Goal: Download file/media

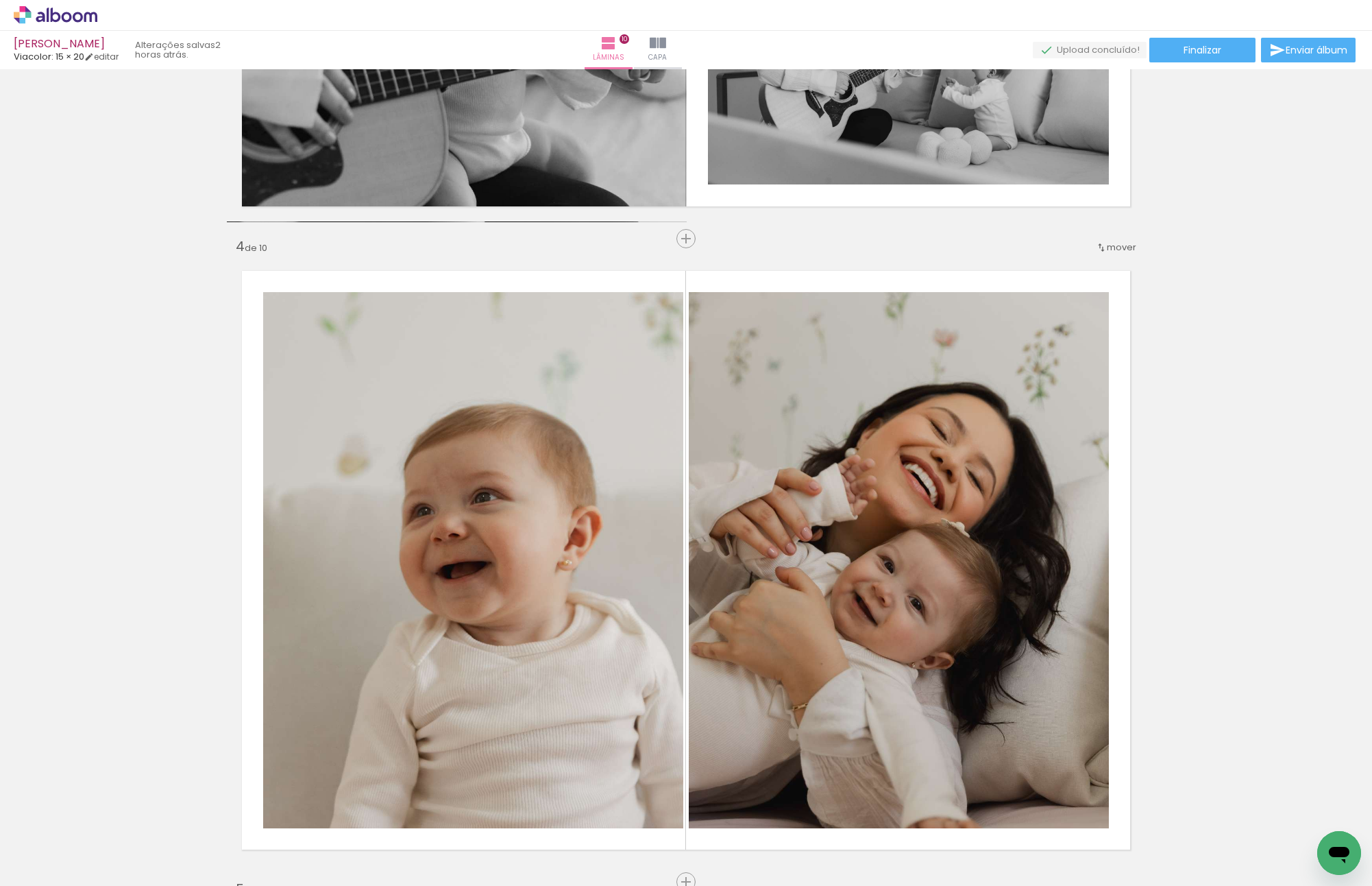
scroll to position [0, 2812]
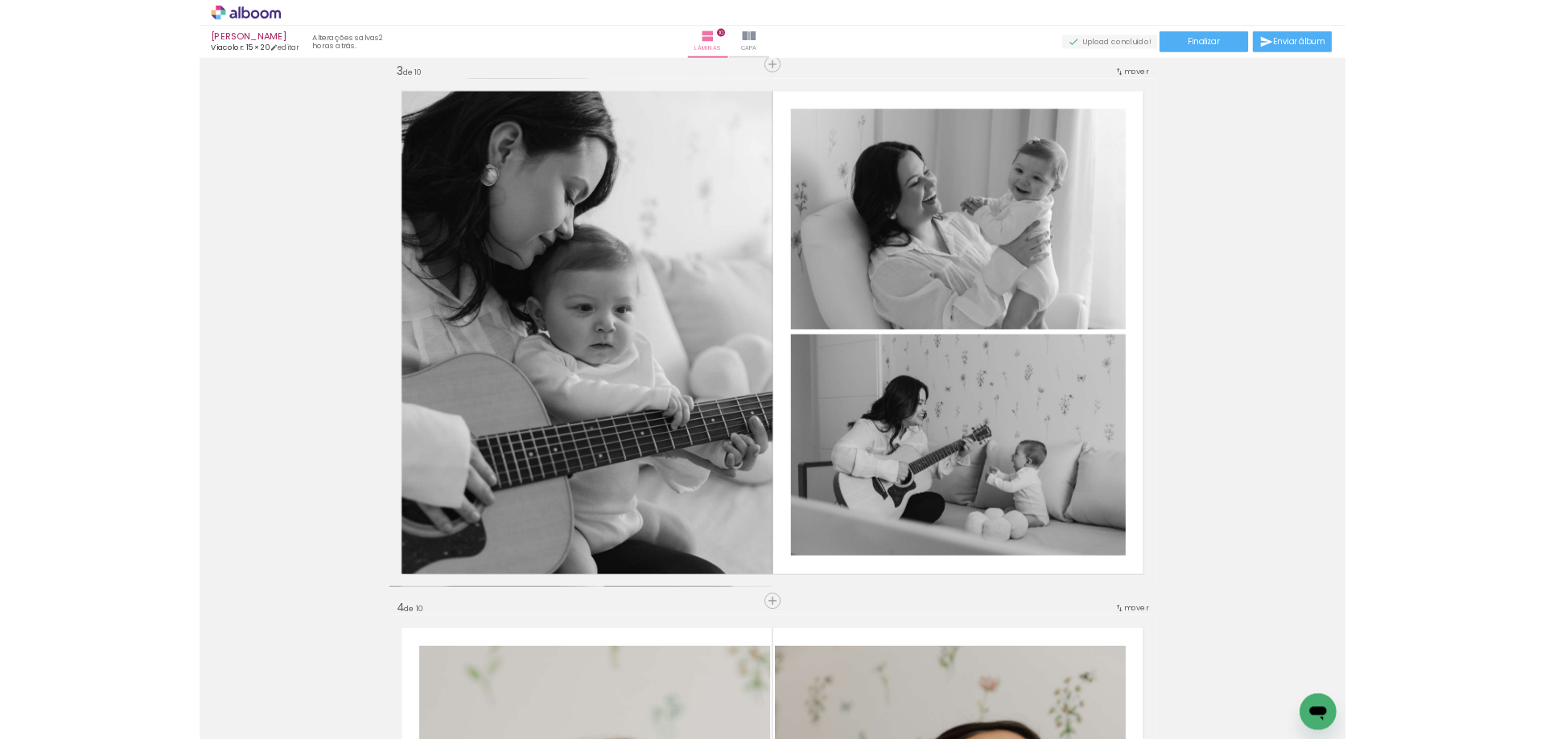
scroll to position [0, 0]
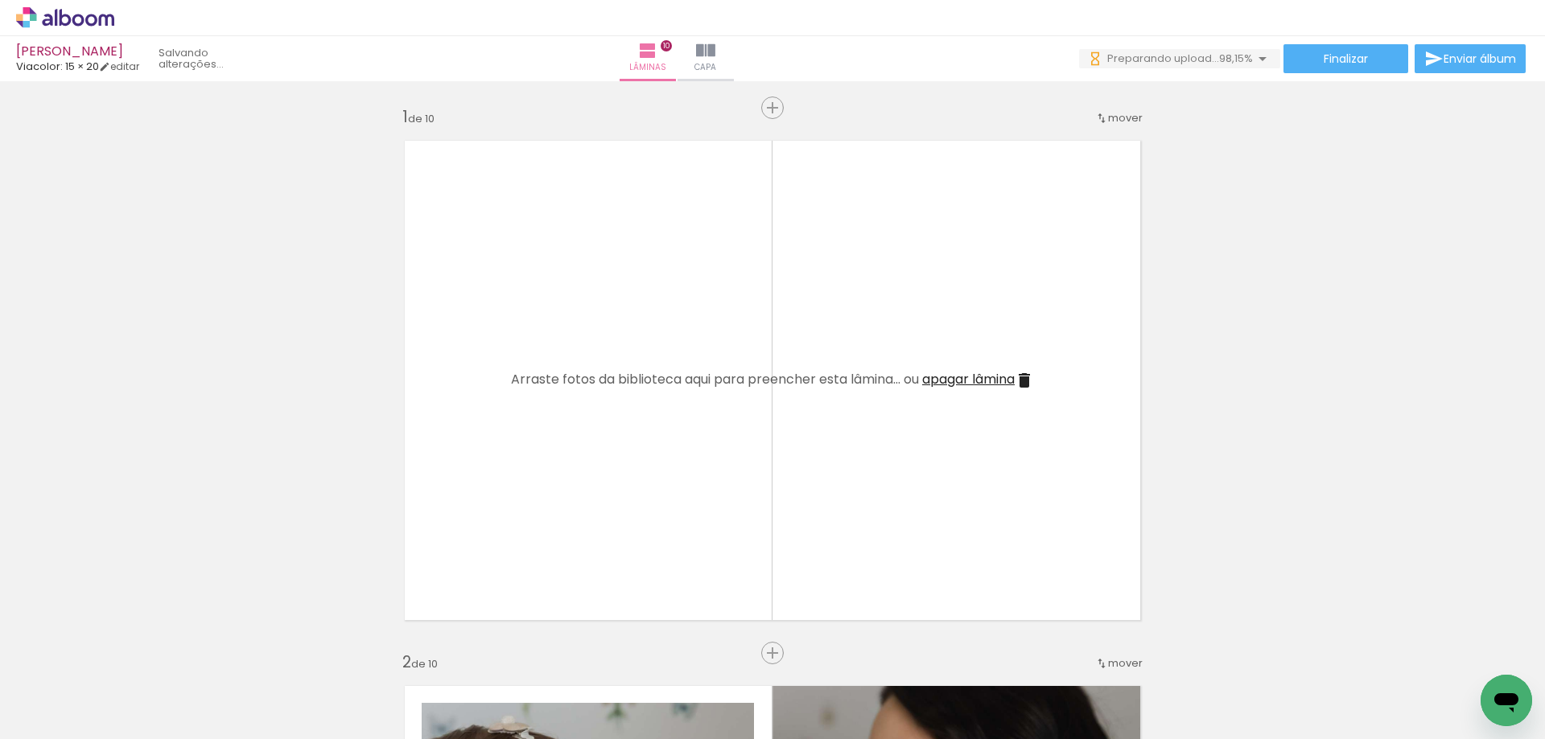
scroll to position [0, 3458]
drag, startPoint x: 1465, startPoint y: 671, endPoint x: 951, endPoint y: 375, distance: 593.3
click at [951, 375] on quentale-workspace at bounding box center [772, 369] width 1545 height 739
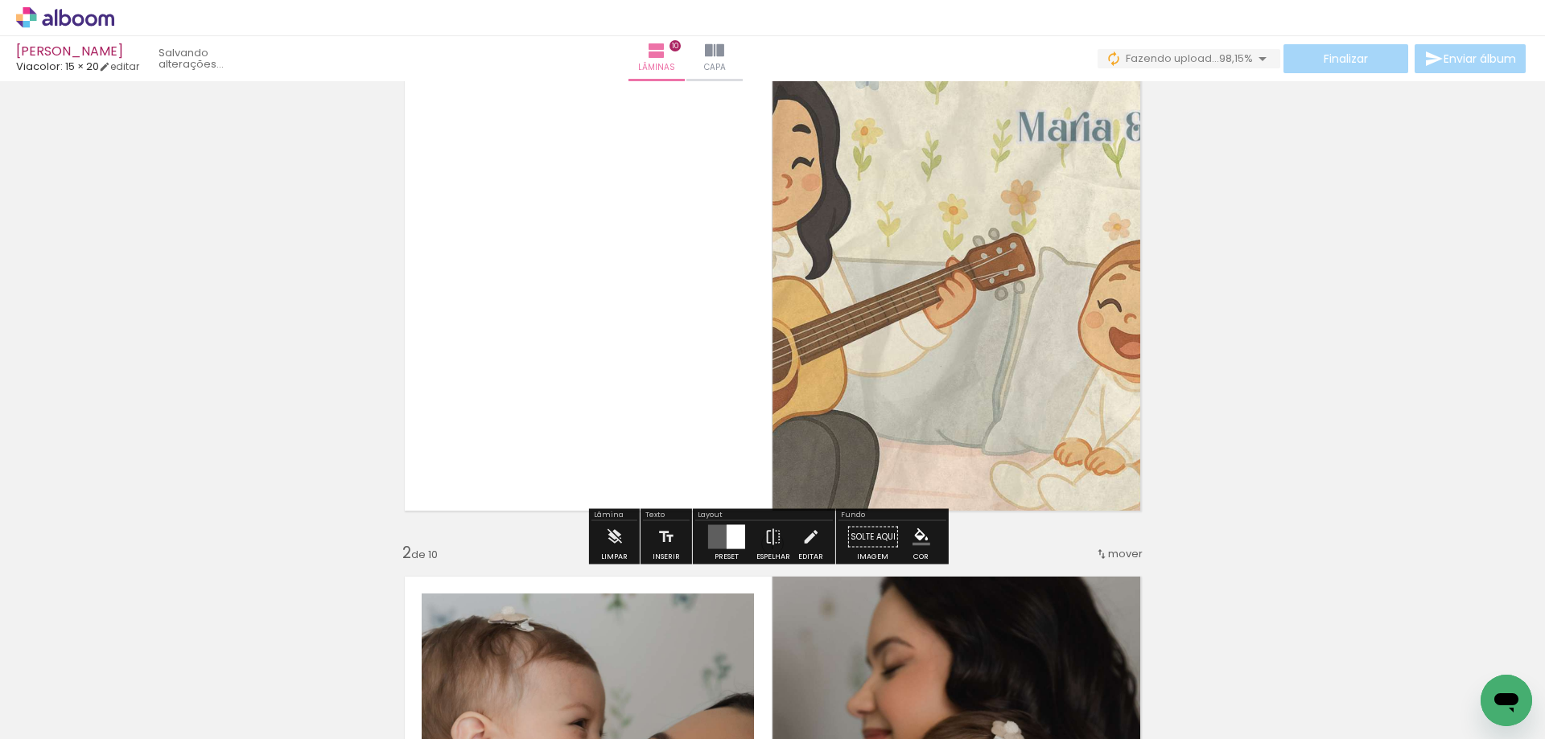
scroll to position [80, 0]
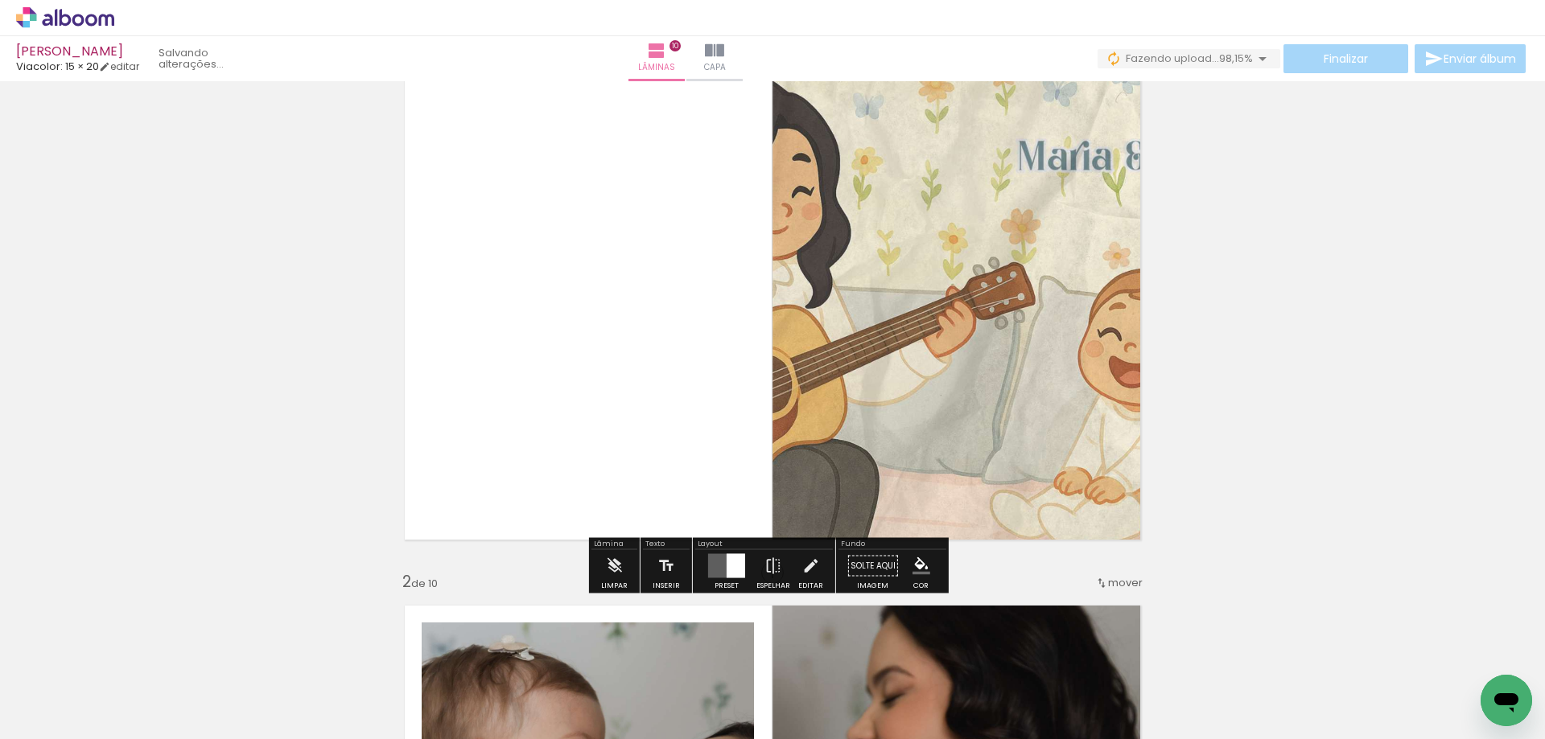
click at [708, 565] on quentale-layouter at bounding box center [726, 566] width 37 height 24
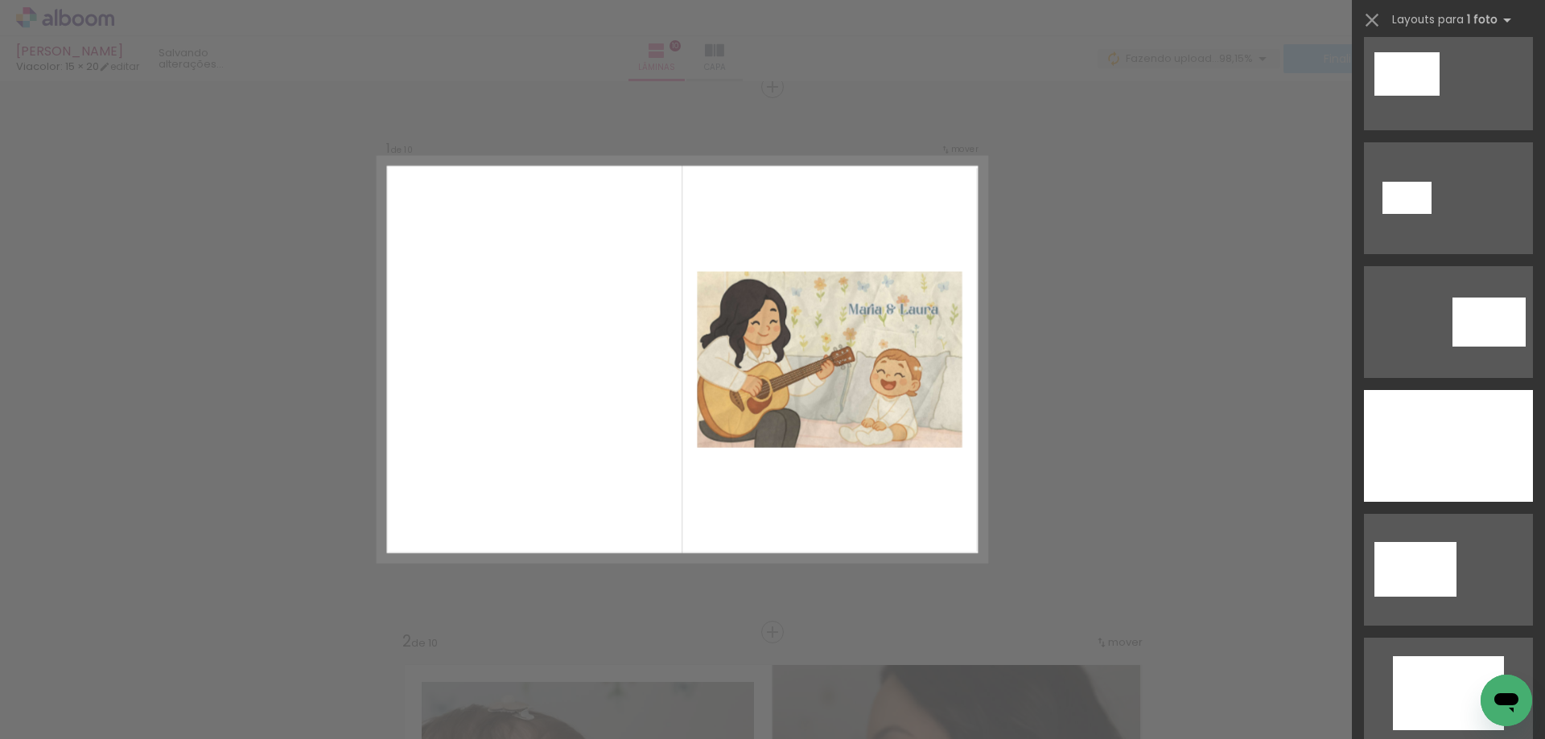
scroll to position [644, 0]
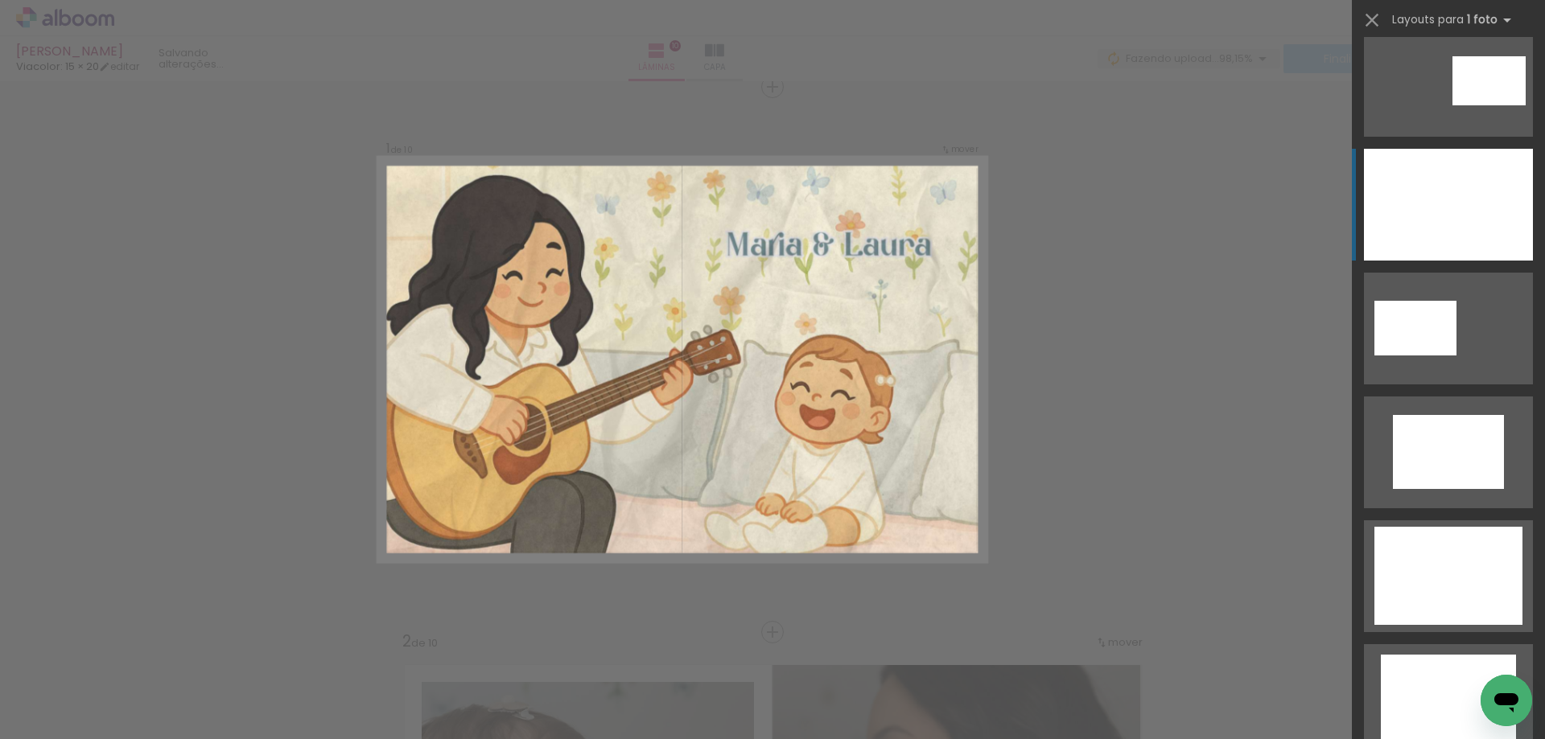
click at [1470, 235] on div at bounding box center [1448, 205] width 169 height 112
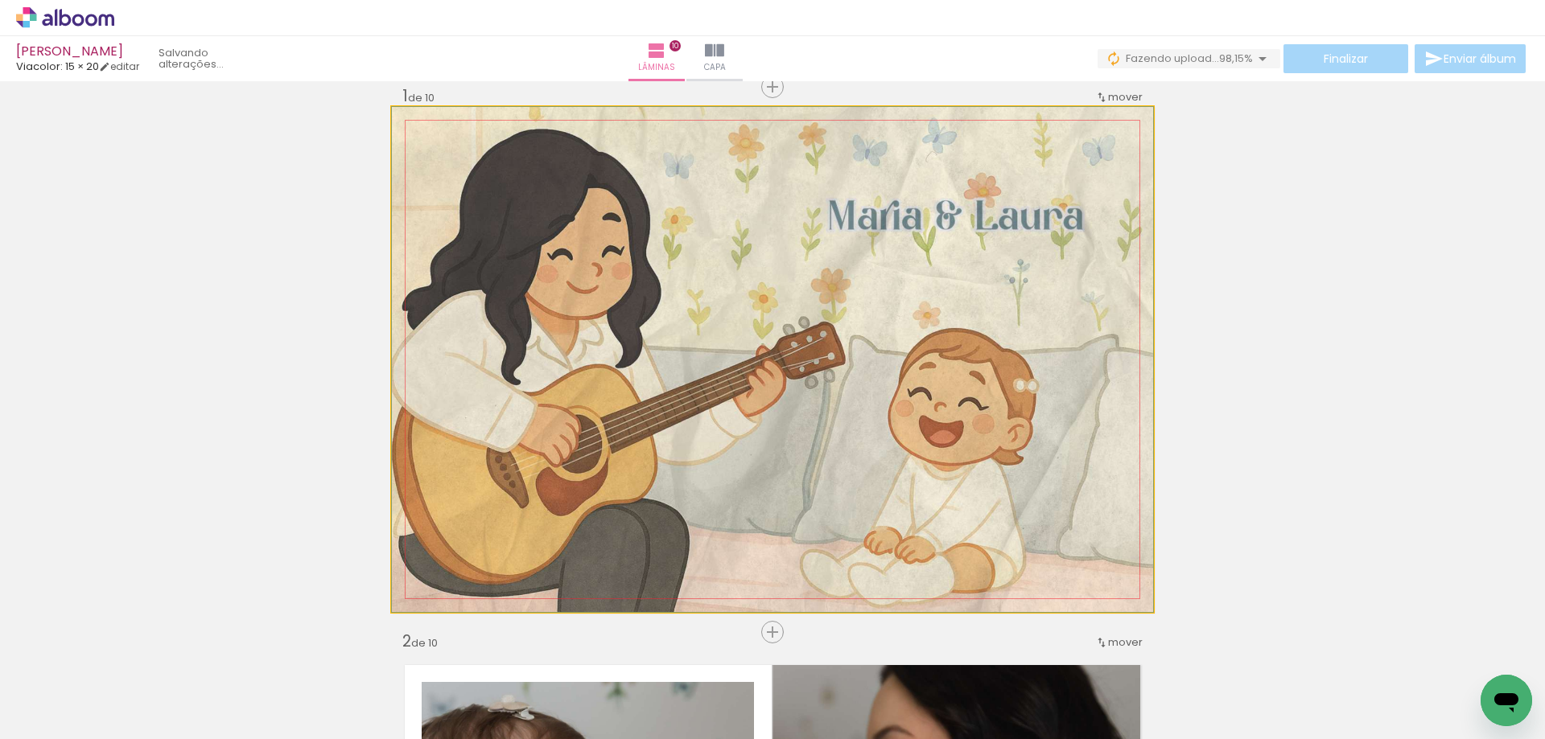
drag, startPoint x: 924, startPoint y: 303, endPoint x: 945, endPoint y: 303, distance: 20.9
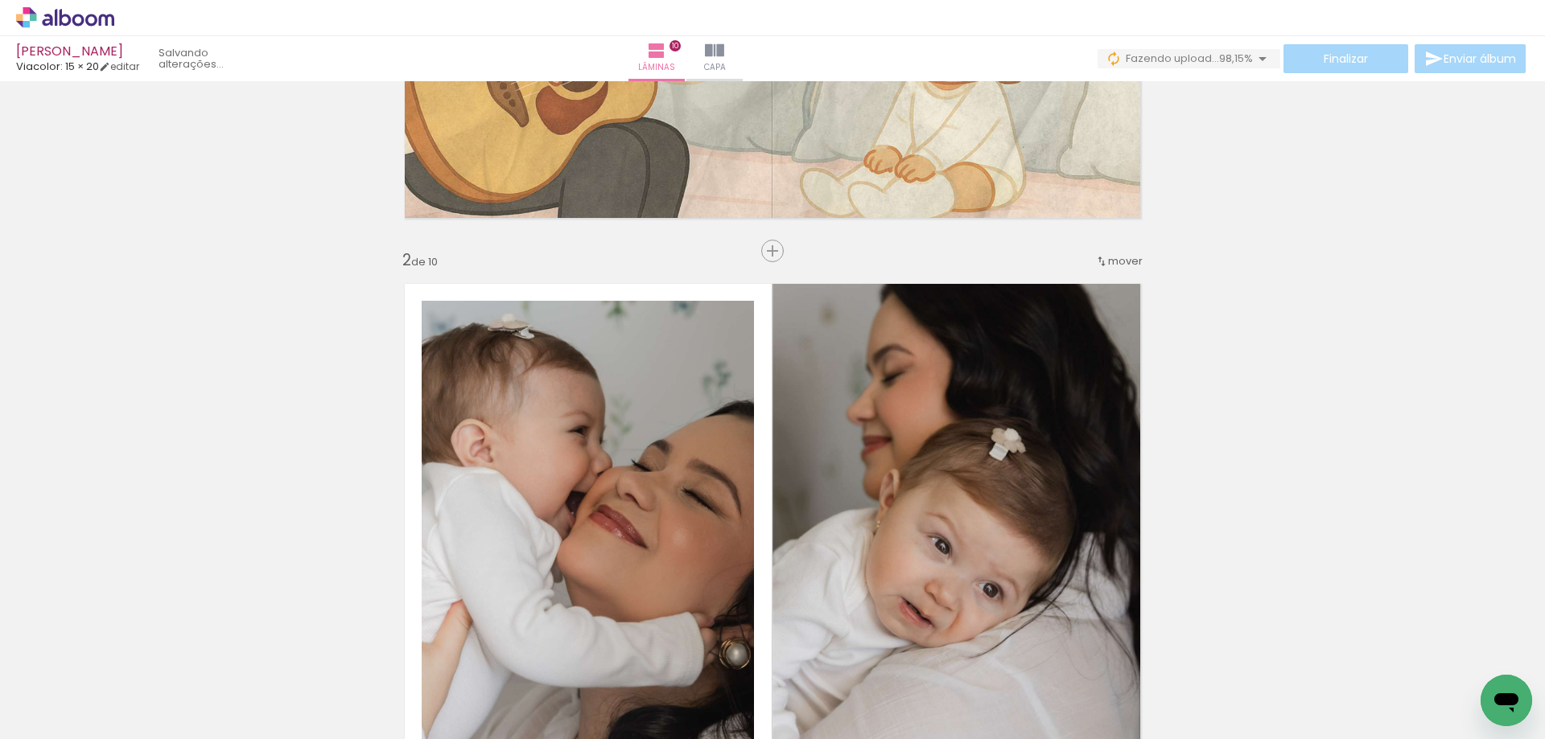
scroll to position [0, 0]
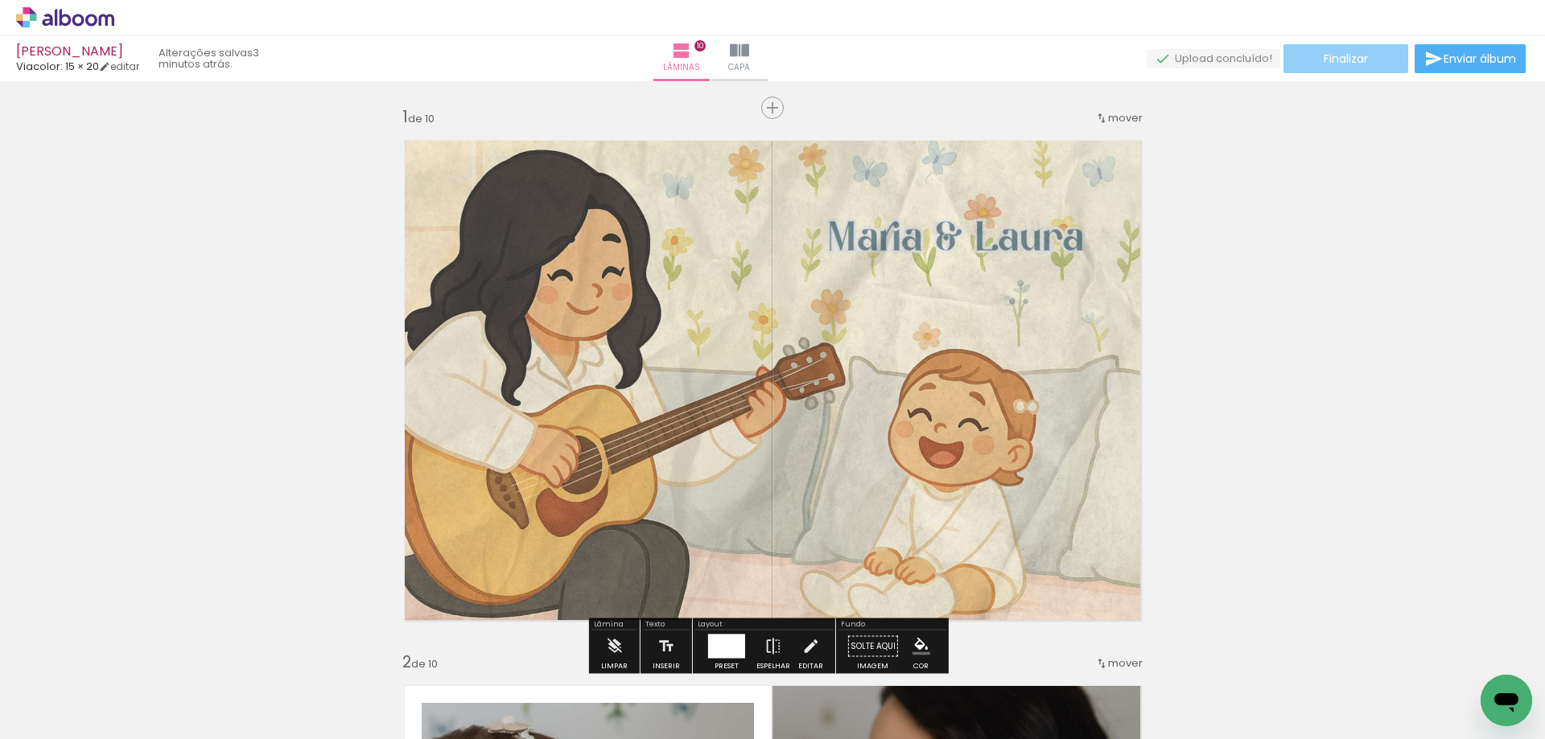
click at [1349, 64] on span "Finalizar" at bounding box center [1346, 58] width 44 height 11
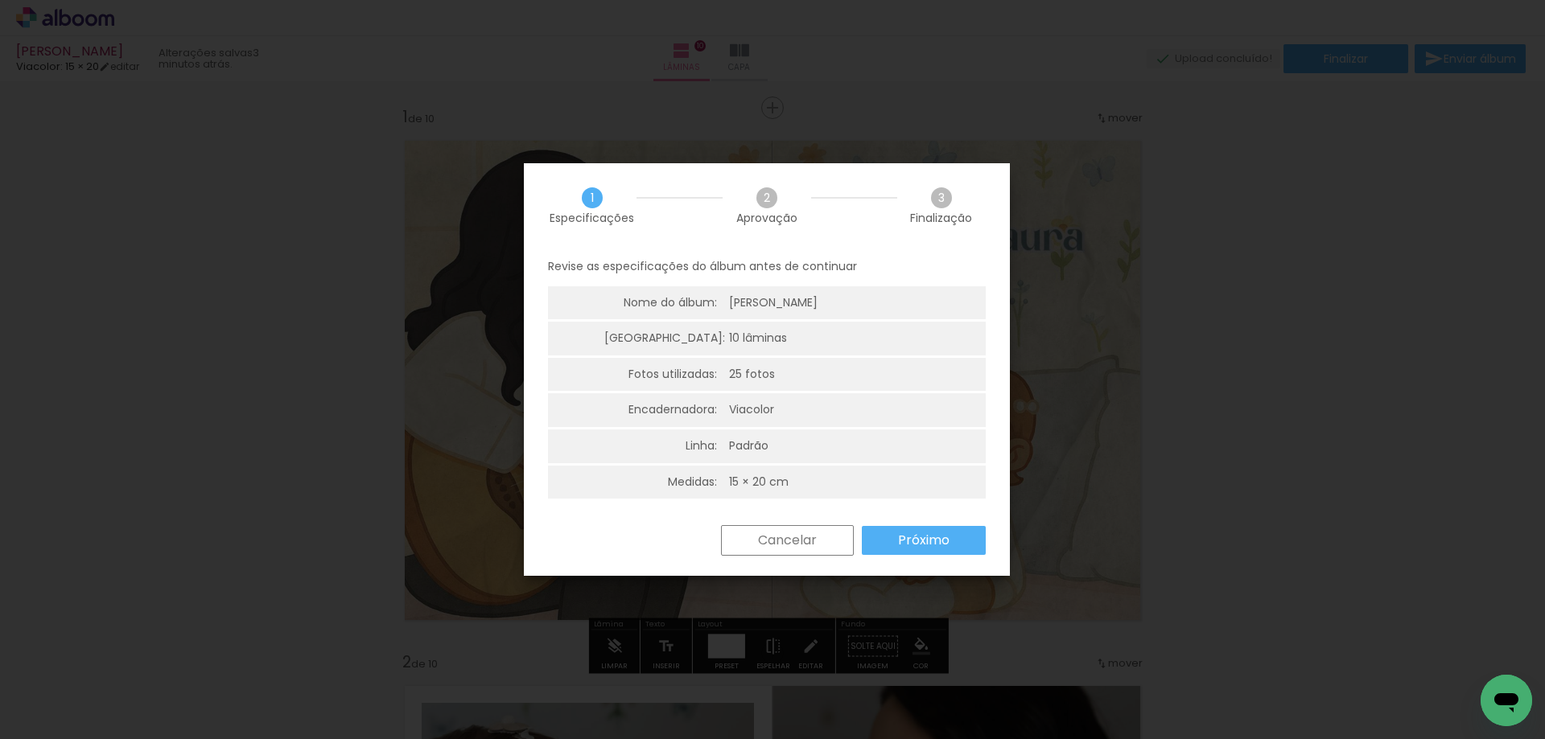
click at [0, 0] on slot "Próximo" at bounding box center [0, 0] width 0 height 0
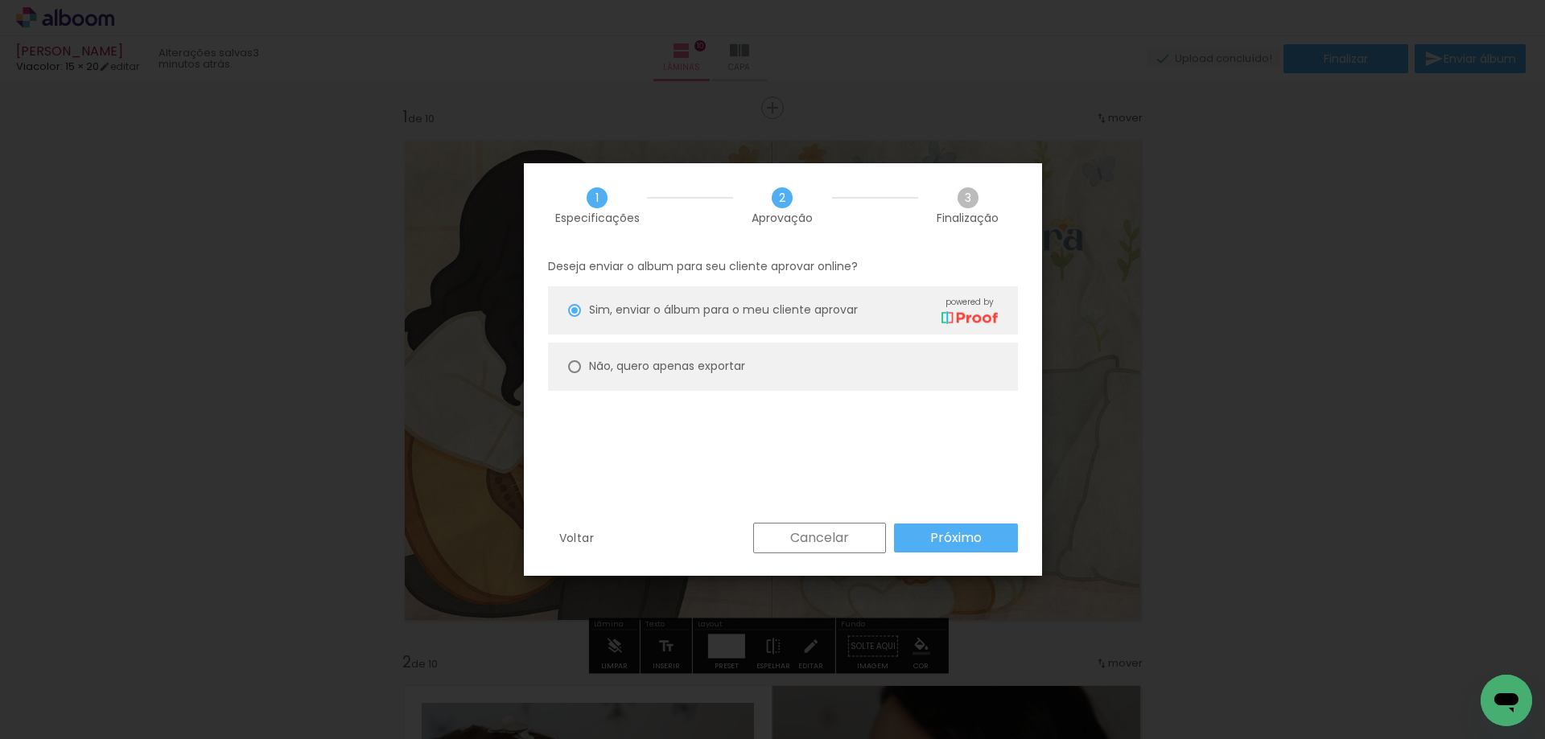
click at [760, 366] on paper-radio-button "Não, quero apenas exportar" at bounding box center [783, 367] width 470 height 48
type paper-radio-button "on"
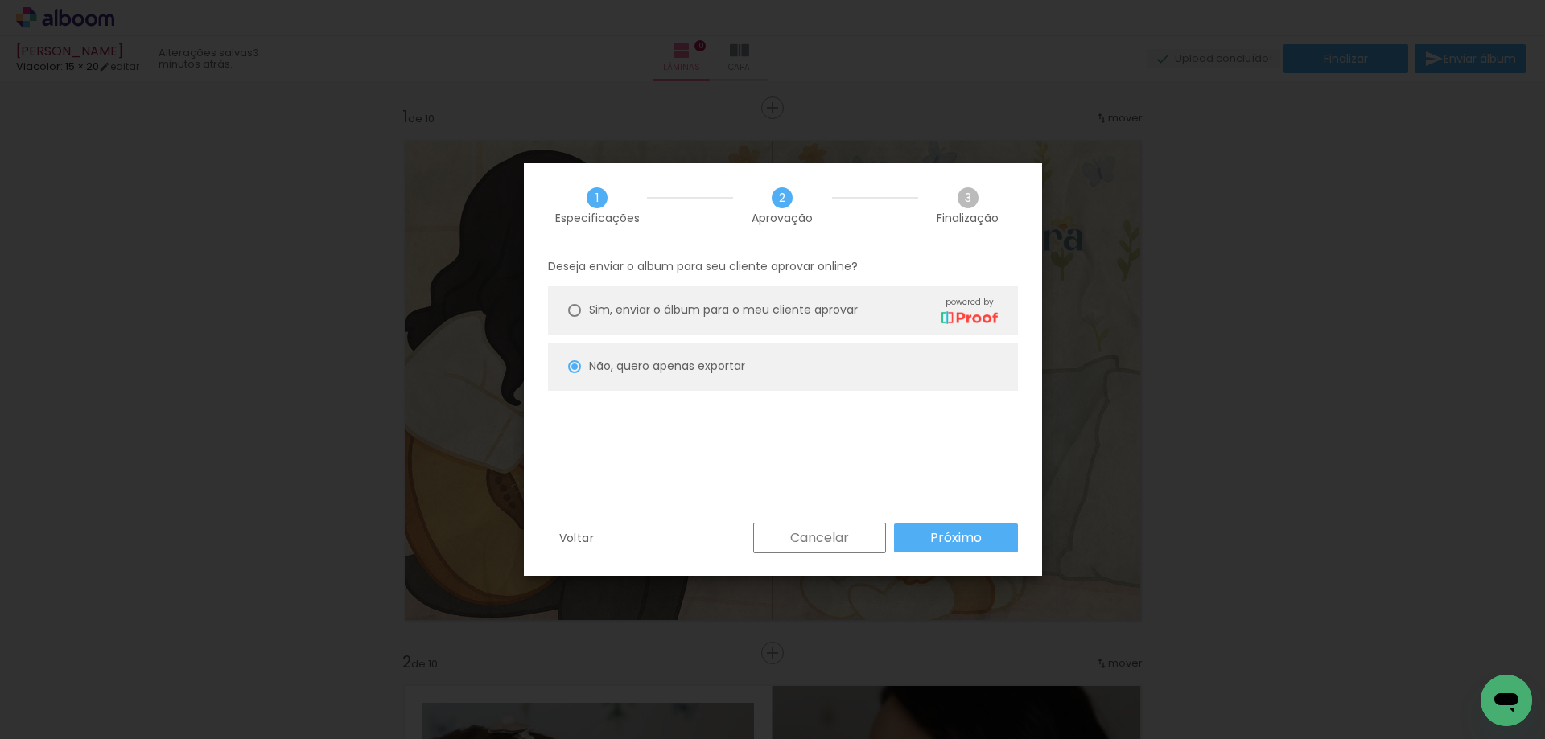
click at [0, 0] on slot "Próximo" at bounding box center [0, 0] width 0 height 0
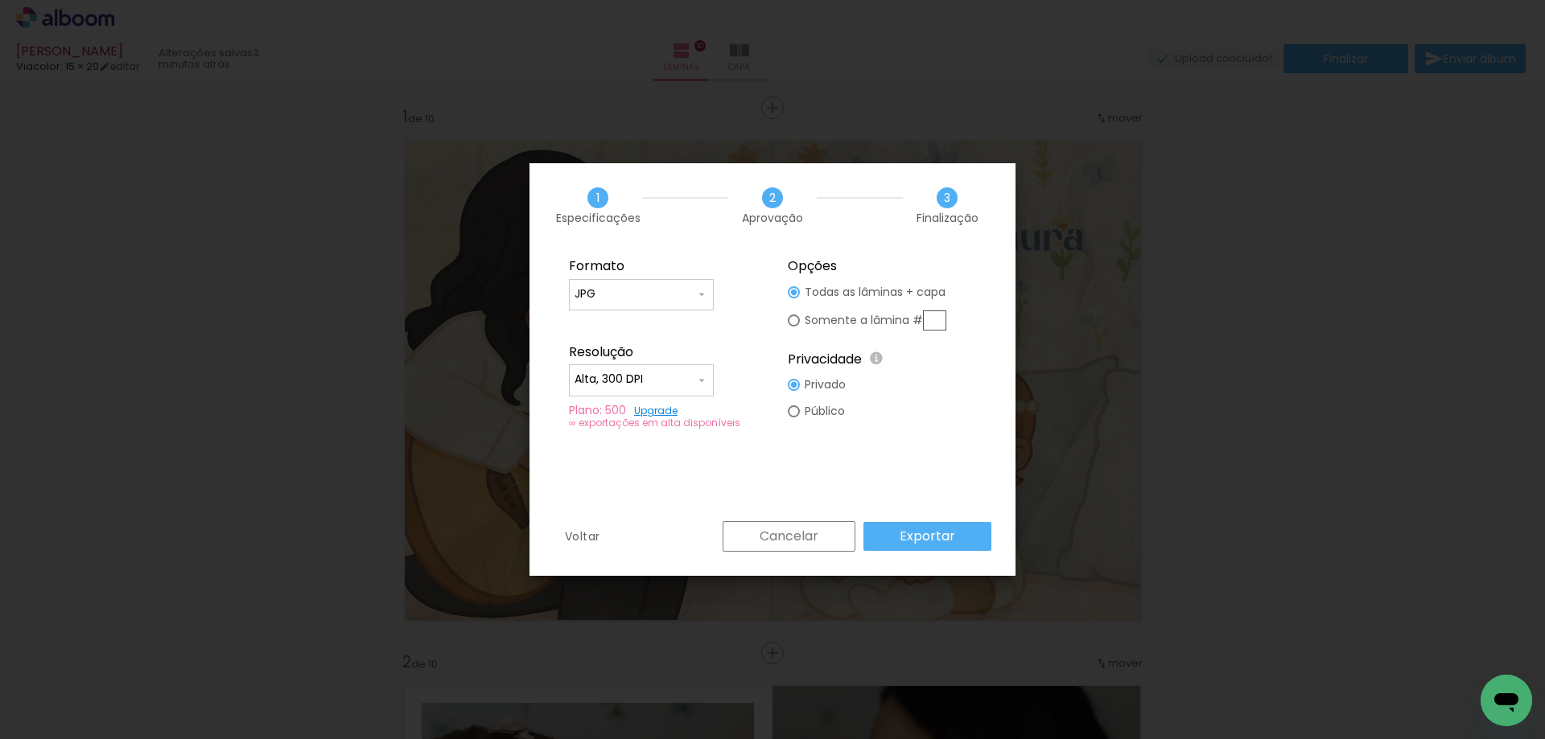
click at [0, 0] on slot "Exportar" at bounding box center [0, 0] width 0 height 0
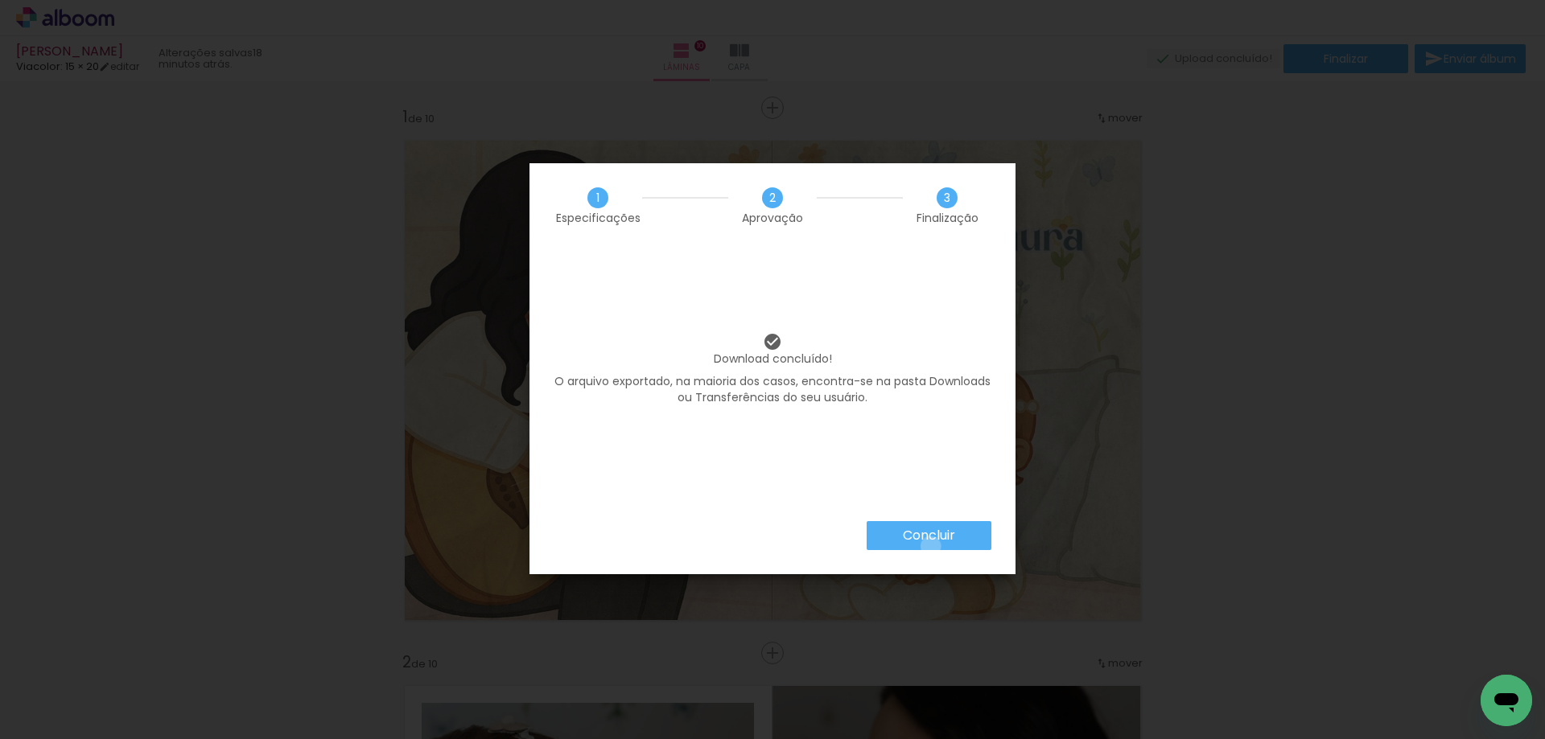
click at [929, 546] on paper-button "Concluir" at bounding box center [929, 535] width 125 height 29
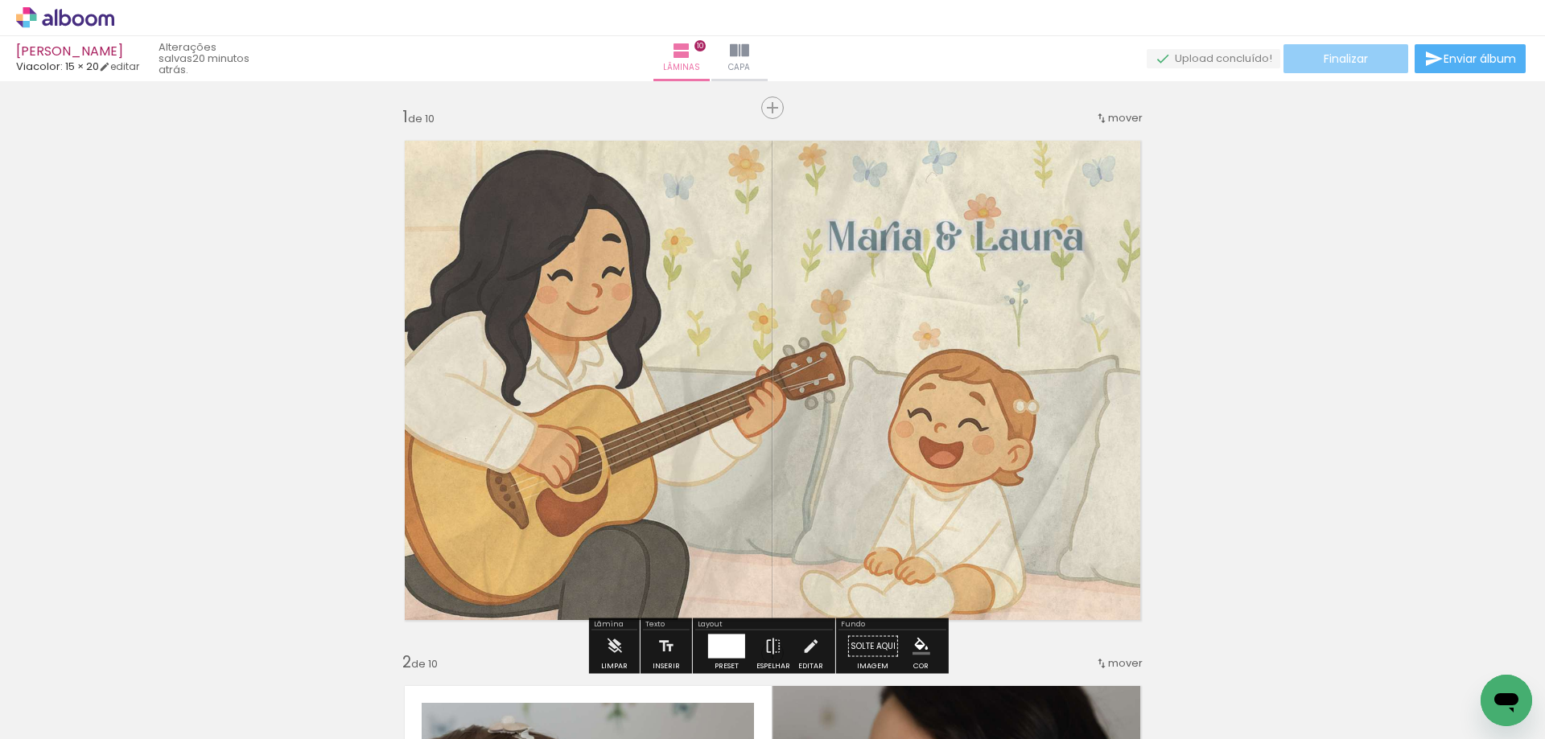
click at [1347, 64] on span "Finalizar" at bounding box center [1346, 58] width 44 height 11
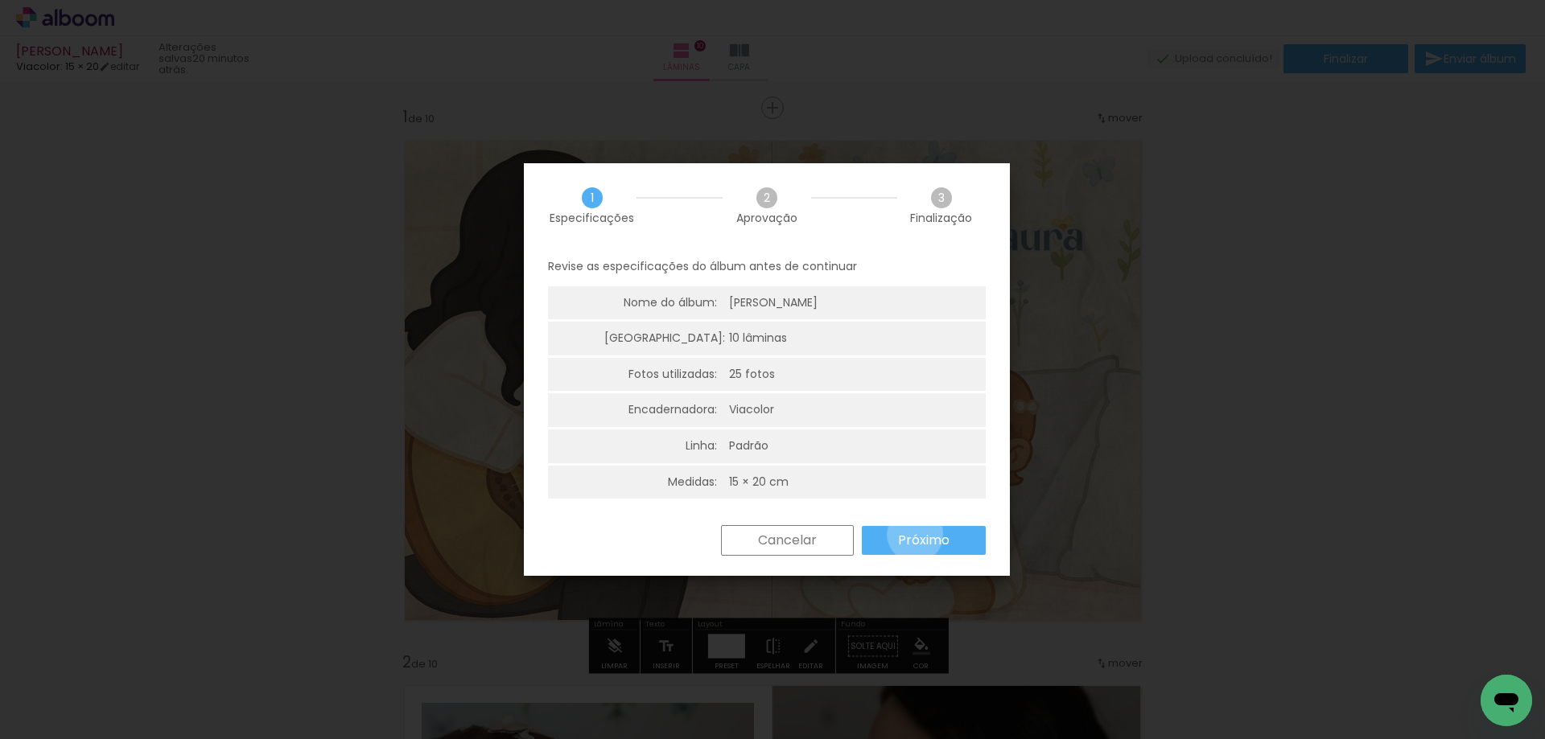
click at [0, 0] on slot "Próximo" at bounding box center [0, 0] width 0 height 0
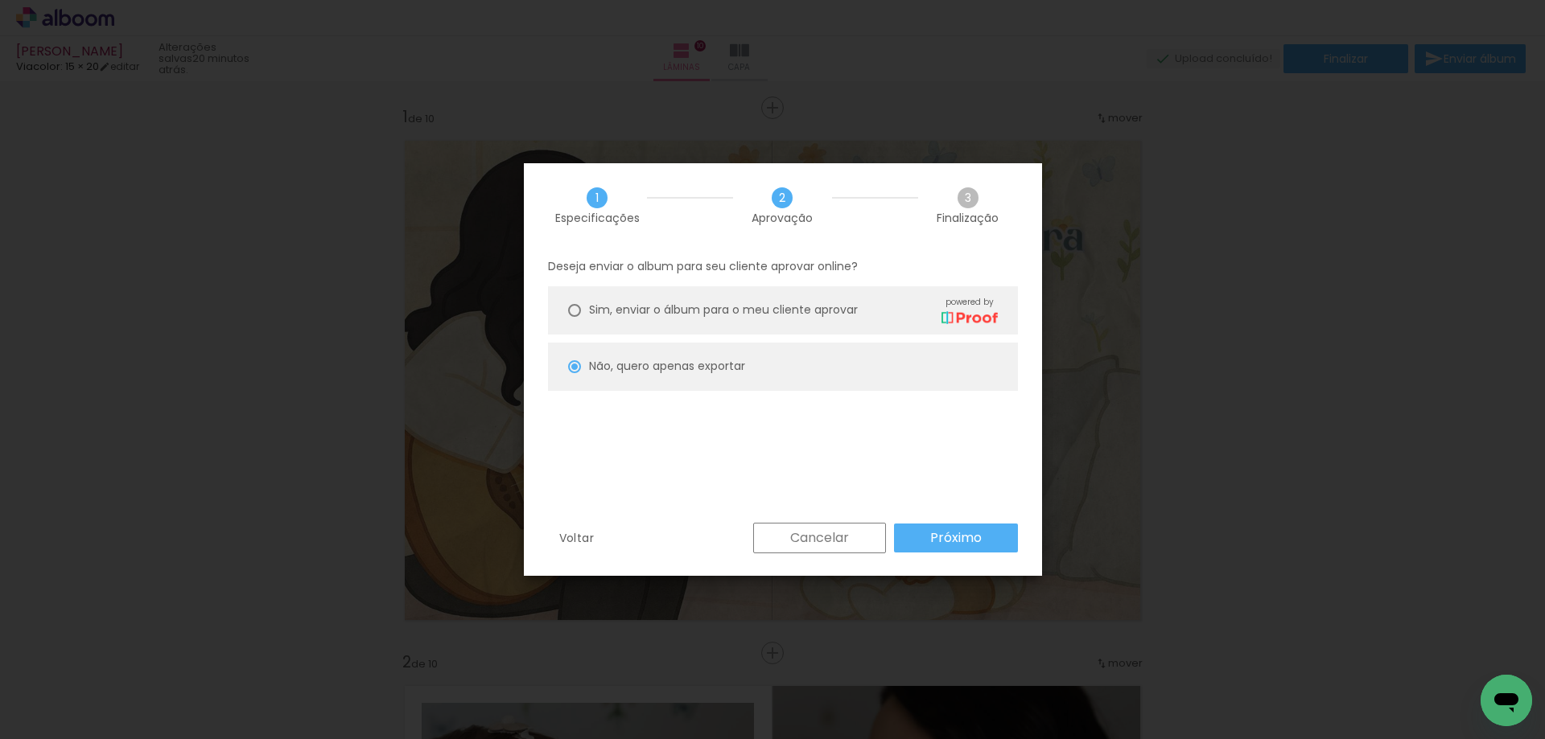
click at [0, 0] on slot "Próximo" at bounding box center [0, 0] width 0 height 0
type input "Alta, 300 DPI"
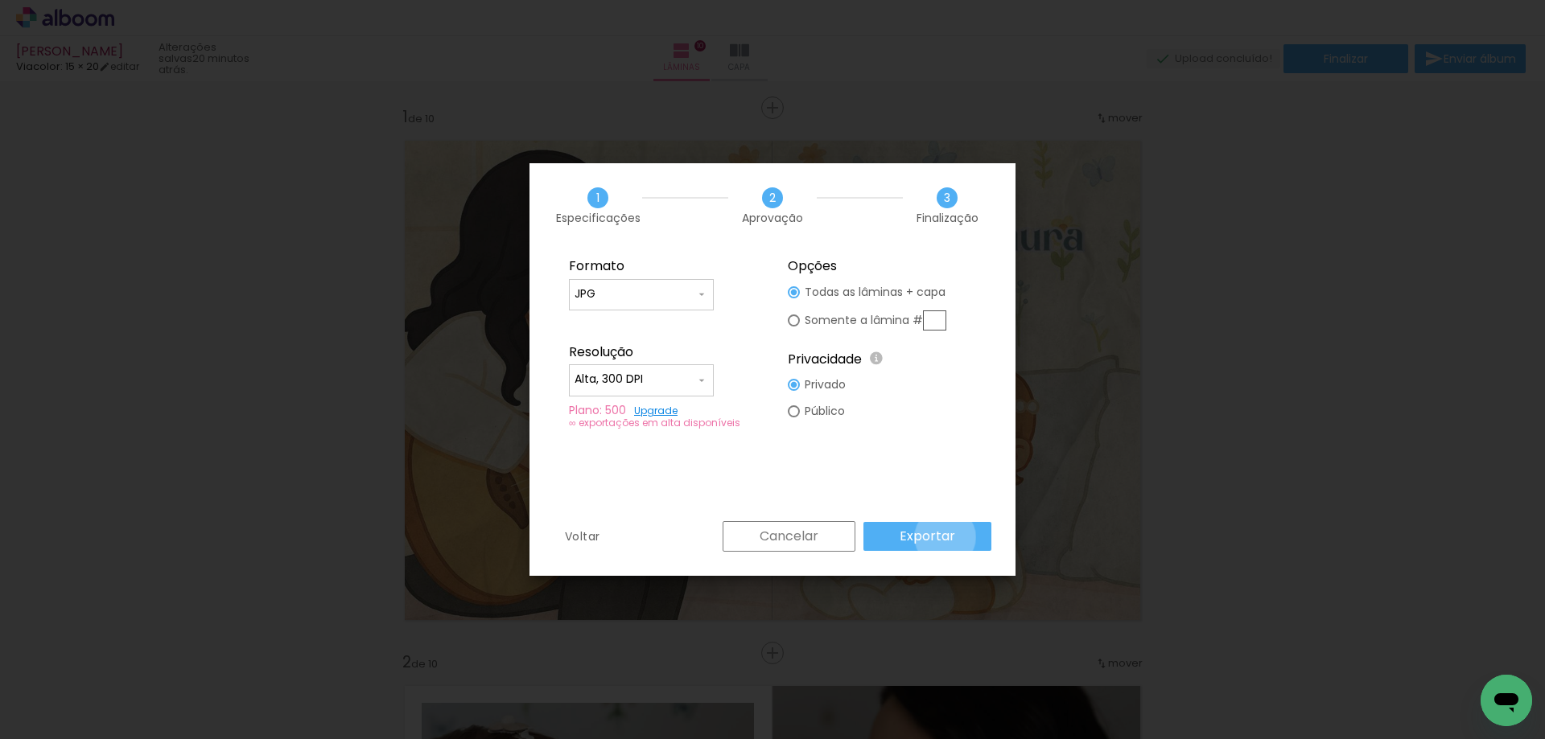
click at [0, 0] on slot "Exportar" at bounding box center [0, 0] width 0 height 0
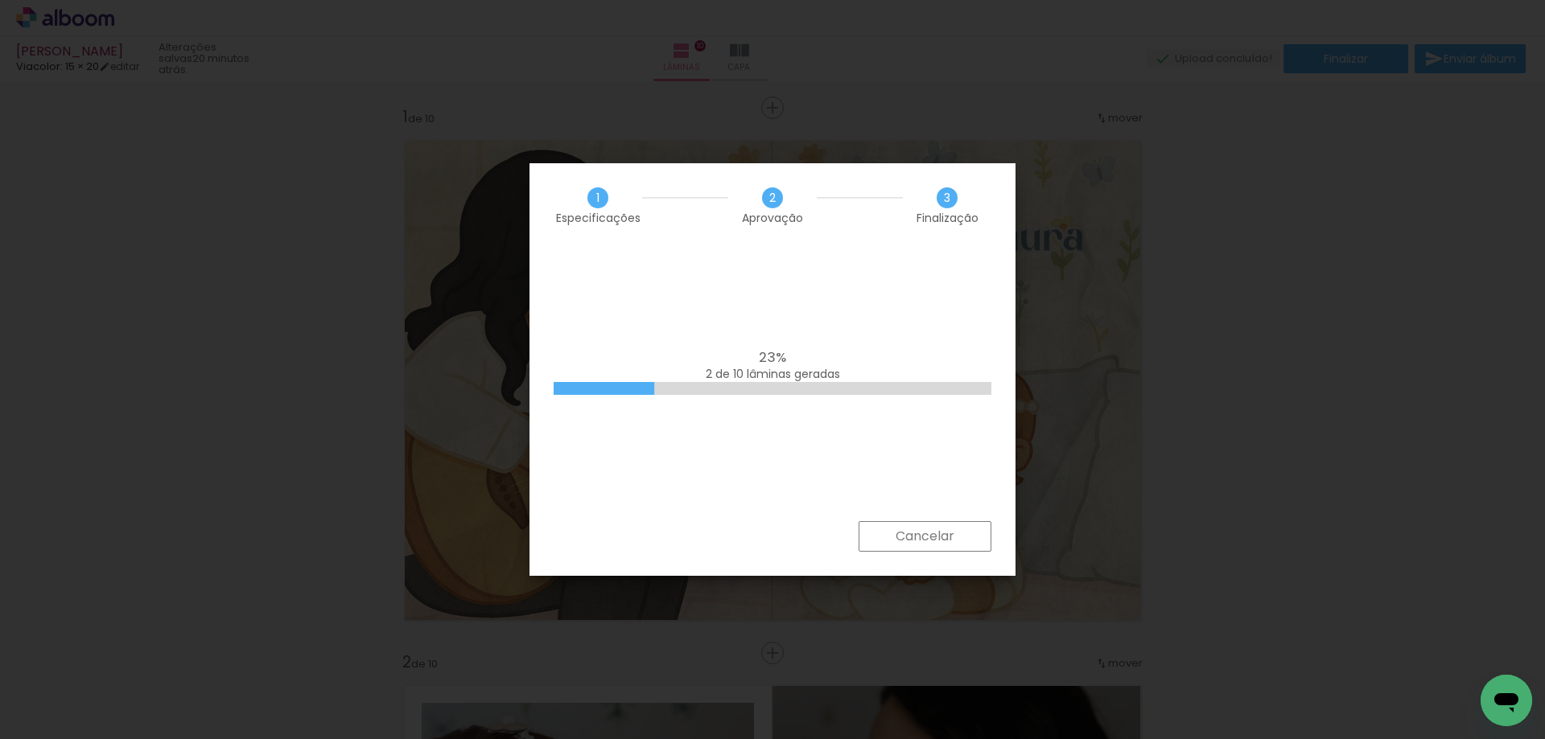
click at [966, 529] on paper-button "Cancelar" at bounding box center [925, 536] width 133 height 31
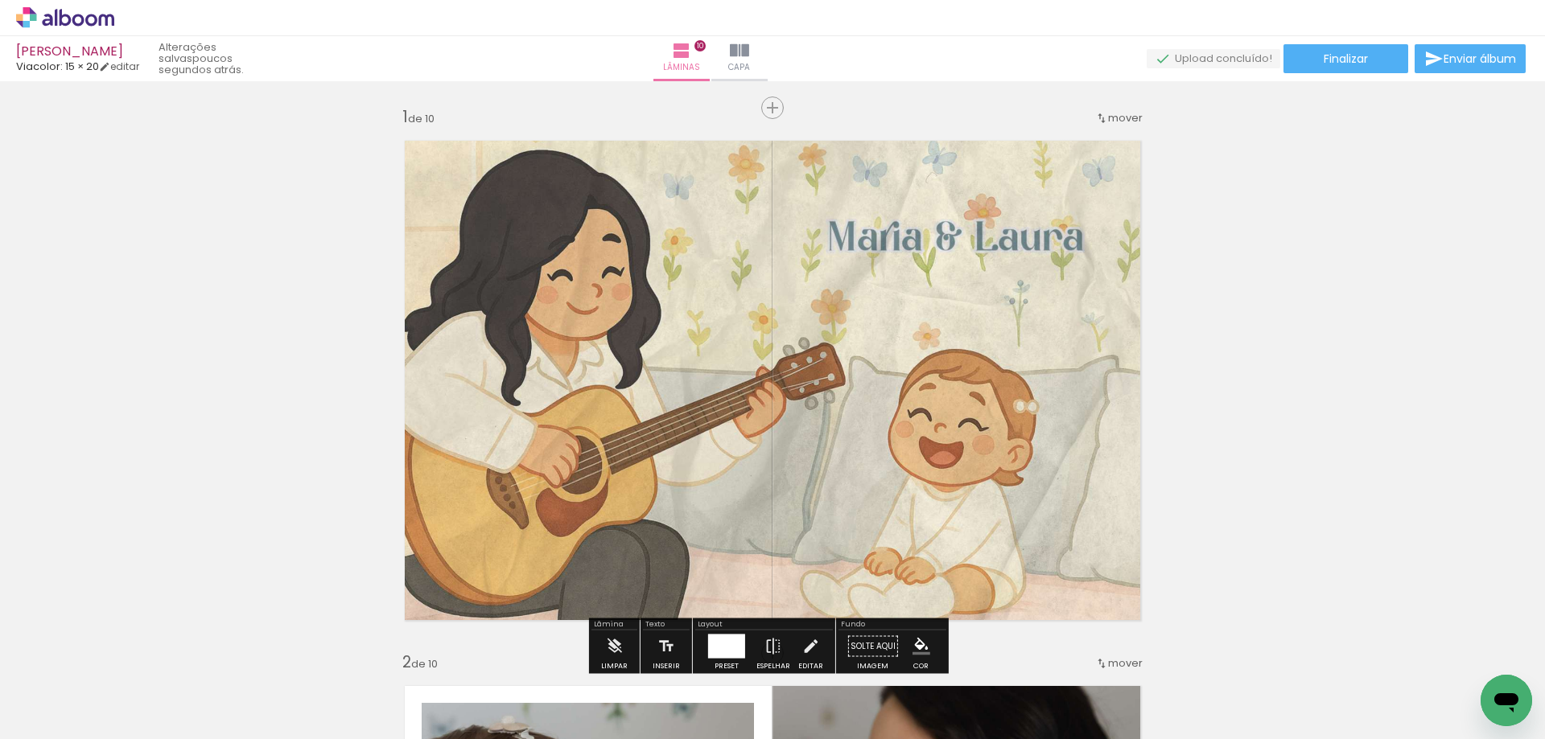
drag, startPoint x: 1043, startPoint y: 290, endPoint x: 1025, endPoint y: 114, distance: 177.1
click at [1043, 290] on quentale-photo at bounding box center [772, 380] width 761 height 505
